Goal: Task Accomplishment & Management: Manage account settings

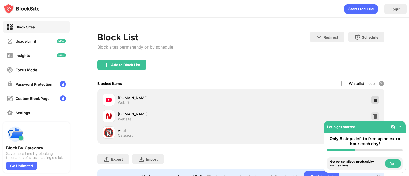
click at [373, 101] on img at bounding box center [375, 99] width 5 height 5
